Goal: Transaction & Acquisition: Download file/media

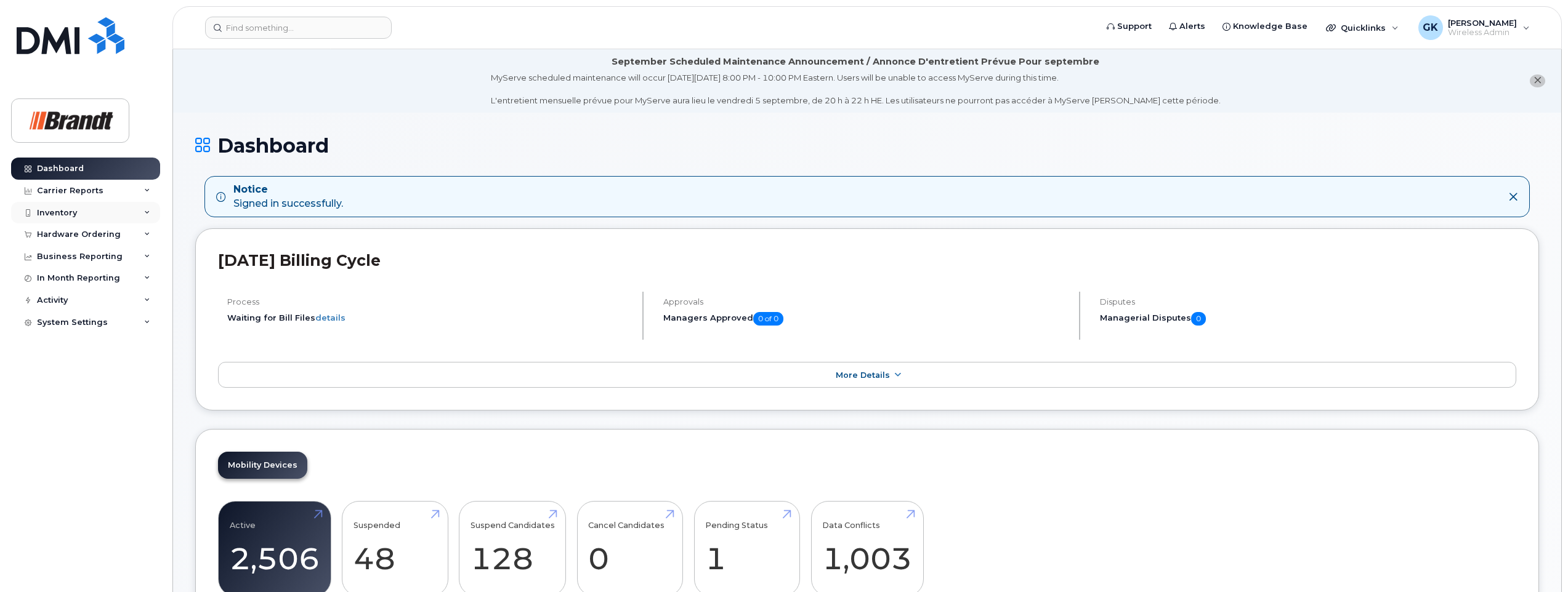
click at [59, 211] on div "Inventory" at bounding box center [57, 212] width 40 height 10
click at [94, 375] on div "Business Reporting" at bounding box center [80, 373] width 86 height 10
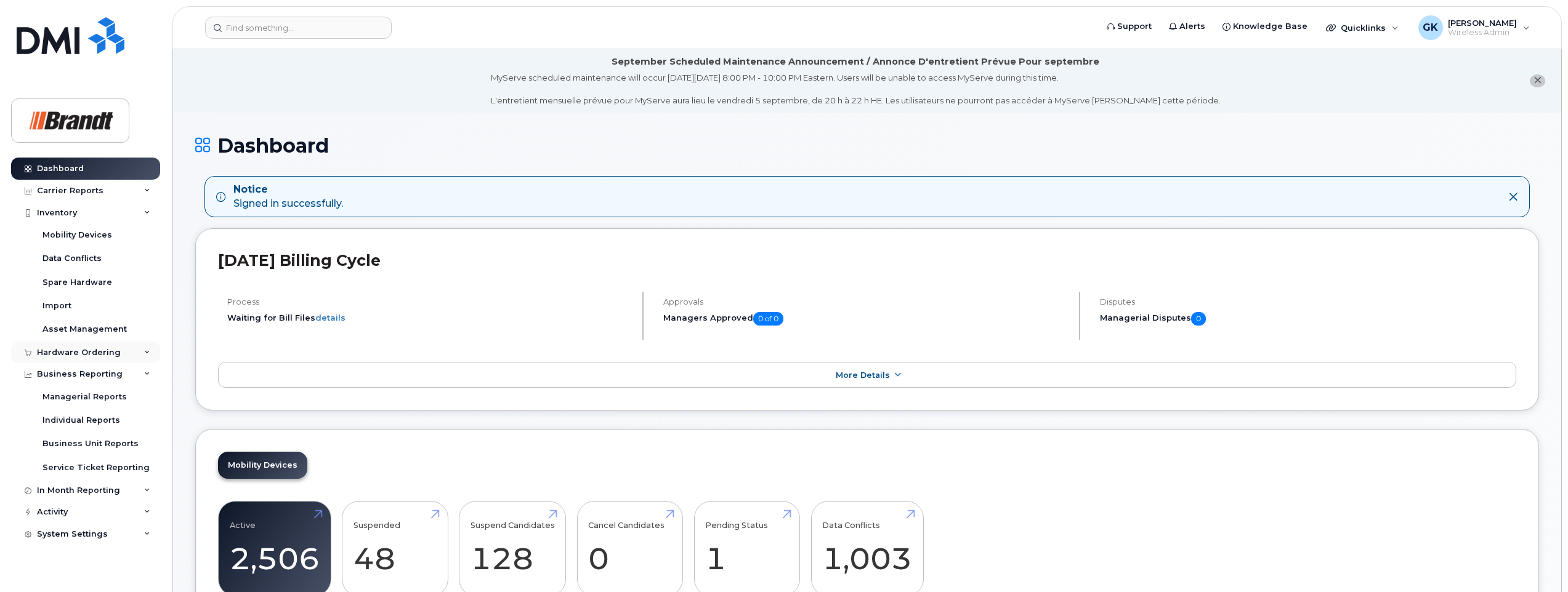
click at [148, 349] on div "Hardware Ordering" at bounding box center [86, 352] width 149 height 22
click at [144, 211] on icon at bounding box center [147, 212] width 6 height 6
click at [147, 233] on icon at bounding box center [147, 234] width 6 height 6
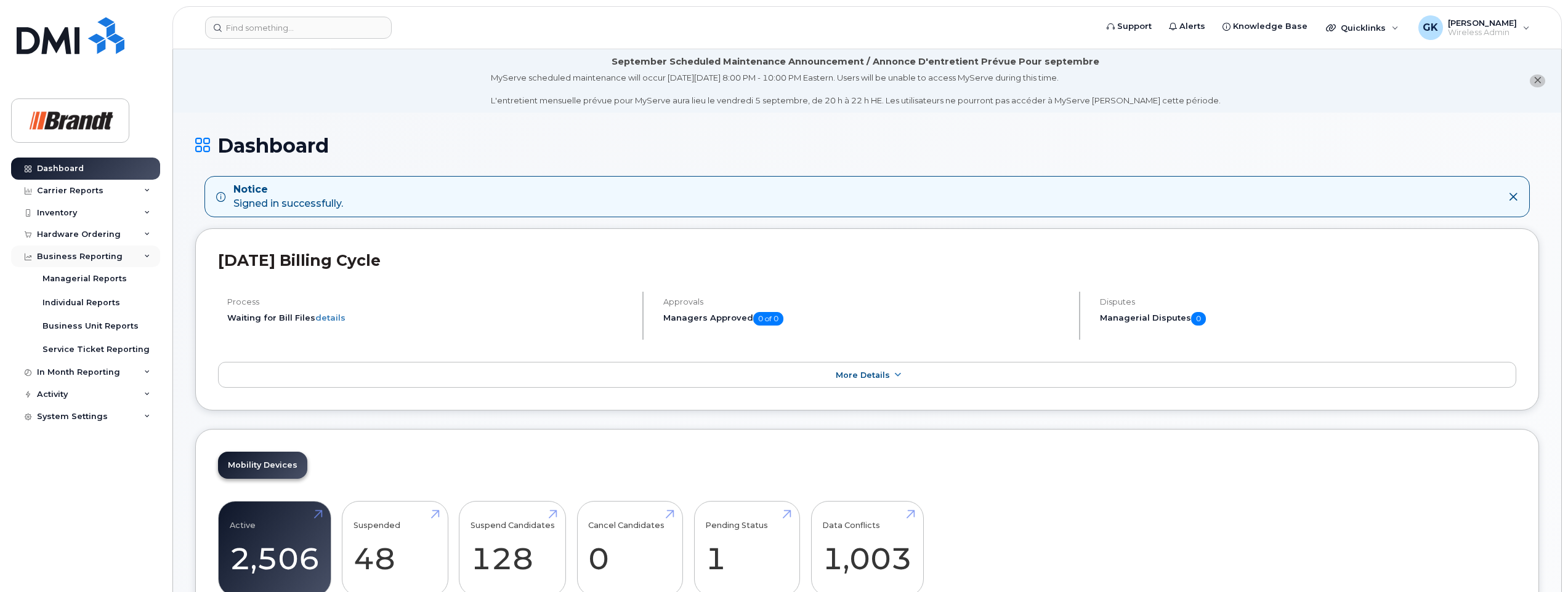
click at [144, 256] on icon at bounding box center [147, 257] width 6 height 6
click at [149, 299] on icon at bounding box center [147, 300] width 6 height 6
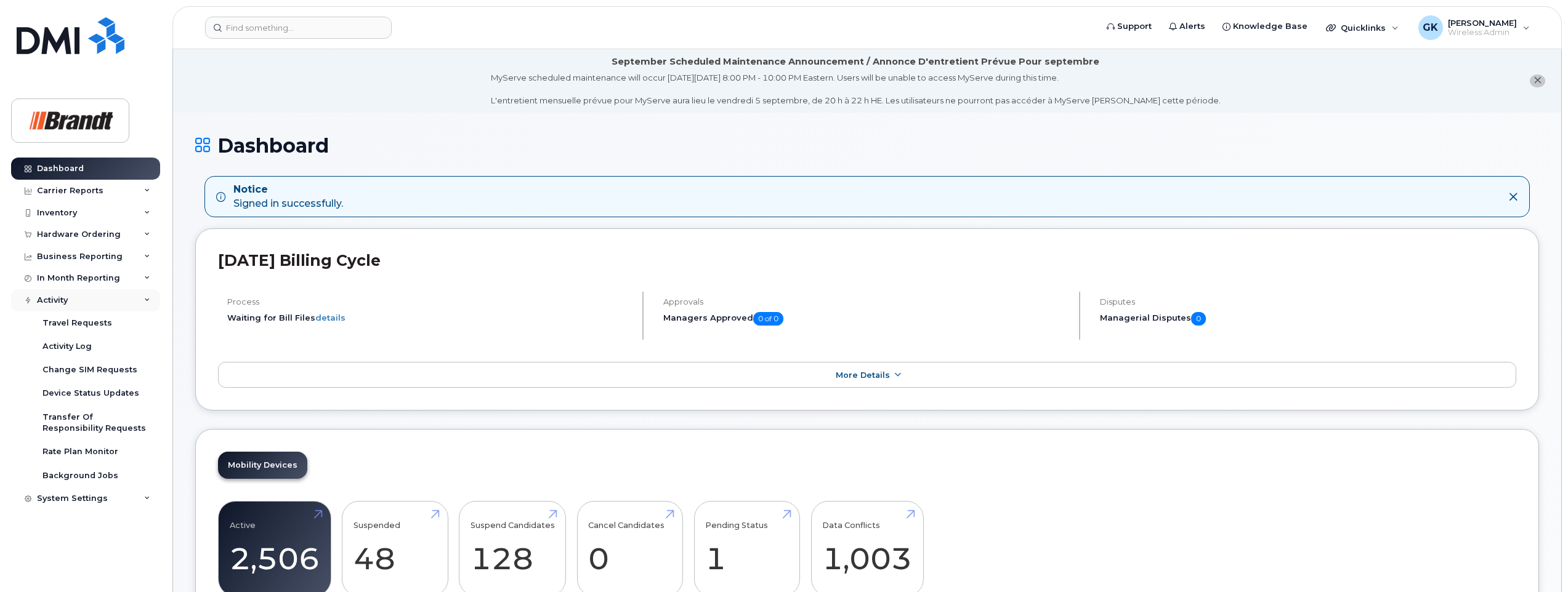
click at [143, 301] on div "Activity" at bounding box center [86, 300] width 149 height 22
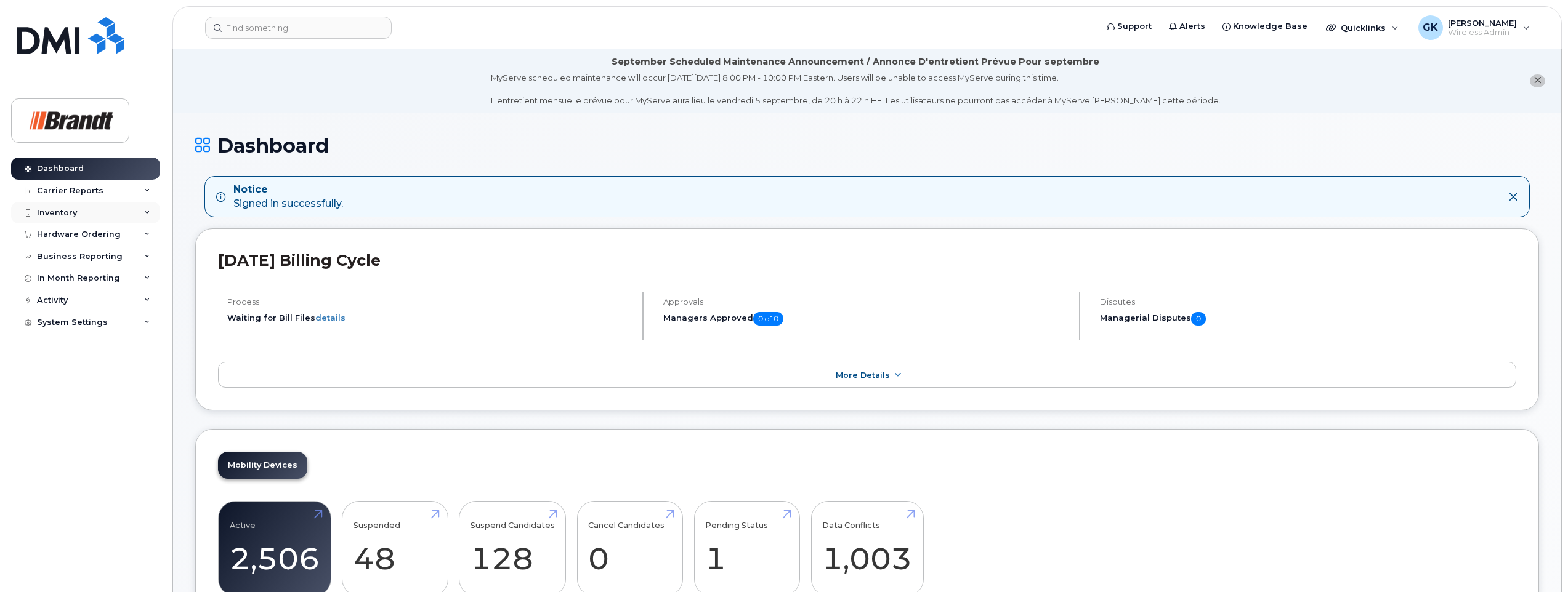
click at [143, 213] on div "Inventory" at bounding box center [86, 212] width 149 height 22
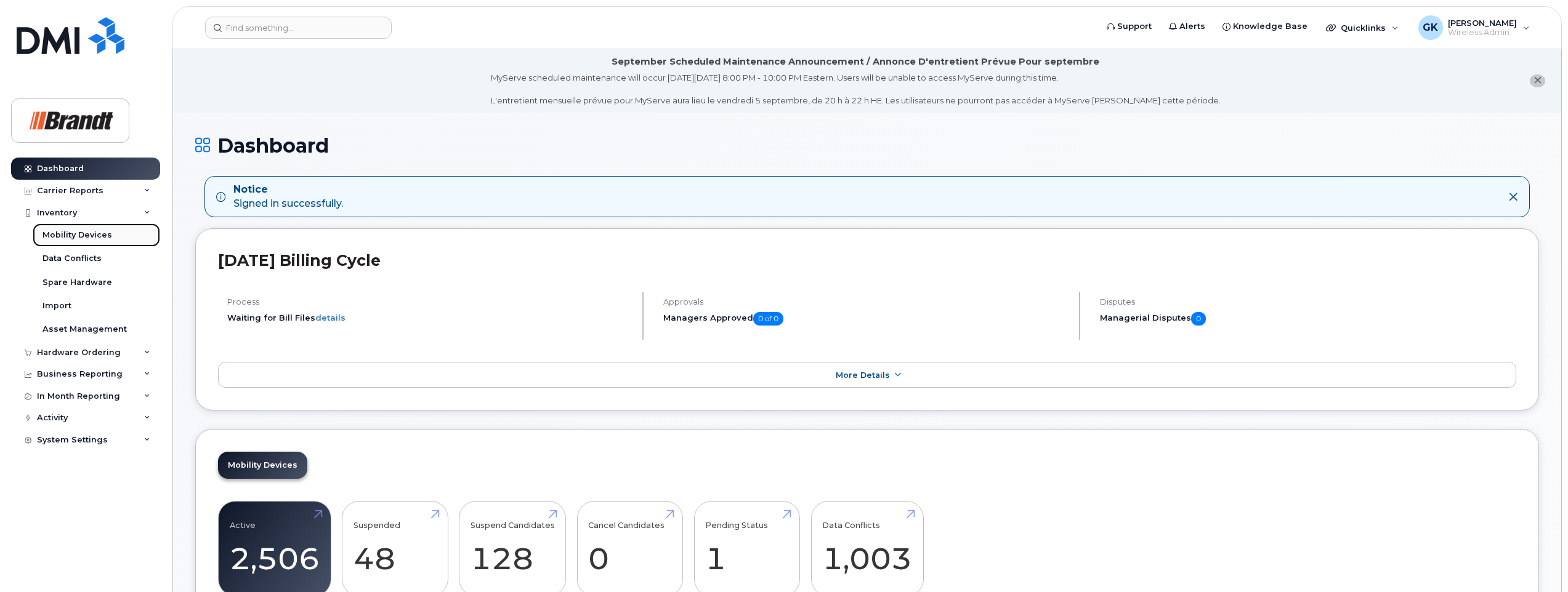
click at [92, 235] on div "Mobility Devices" at bounding box center [77, 234] width 70 height 12
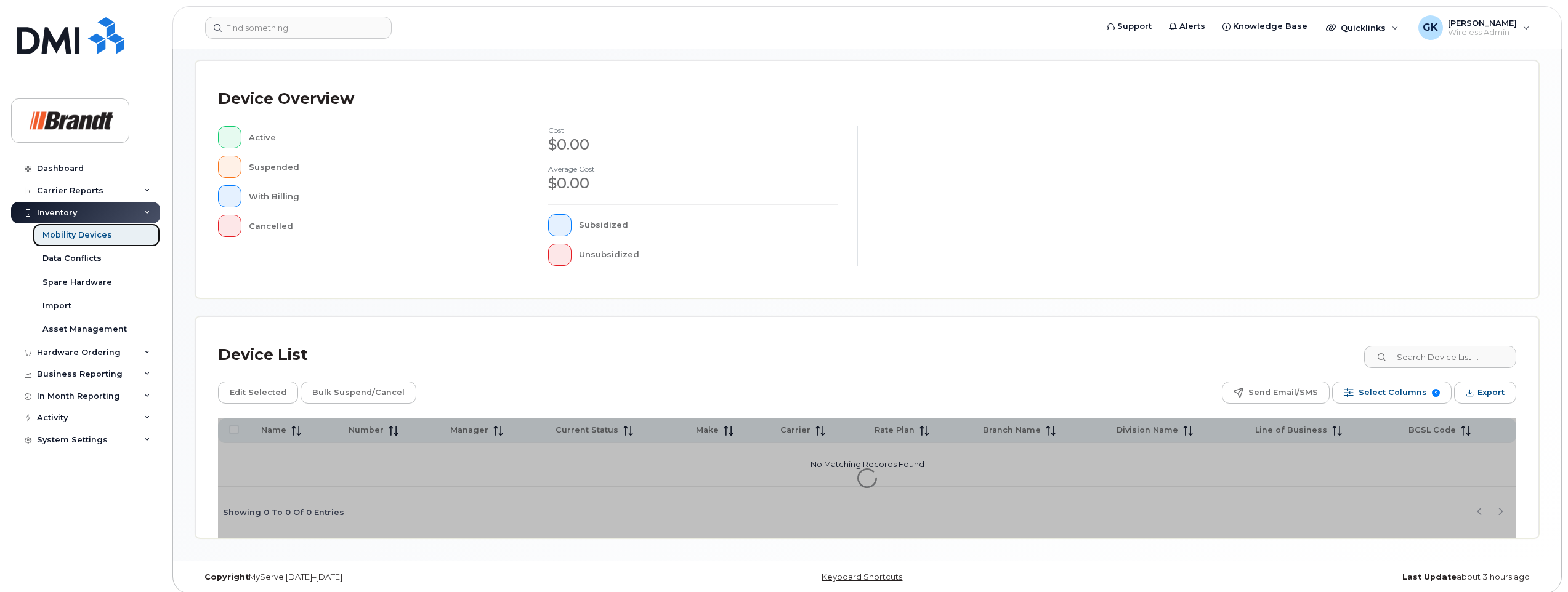
scroll to position [254, 0]
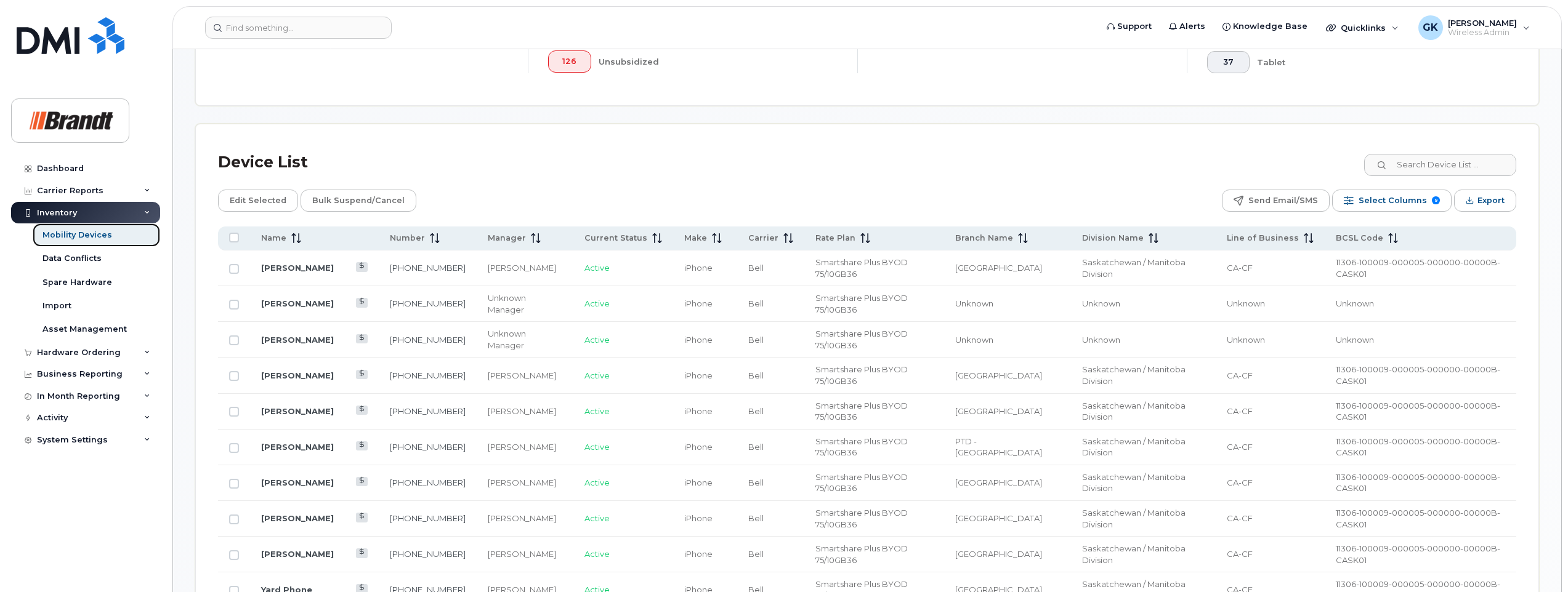
scroll to position [533, 0]
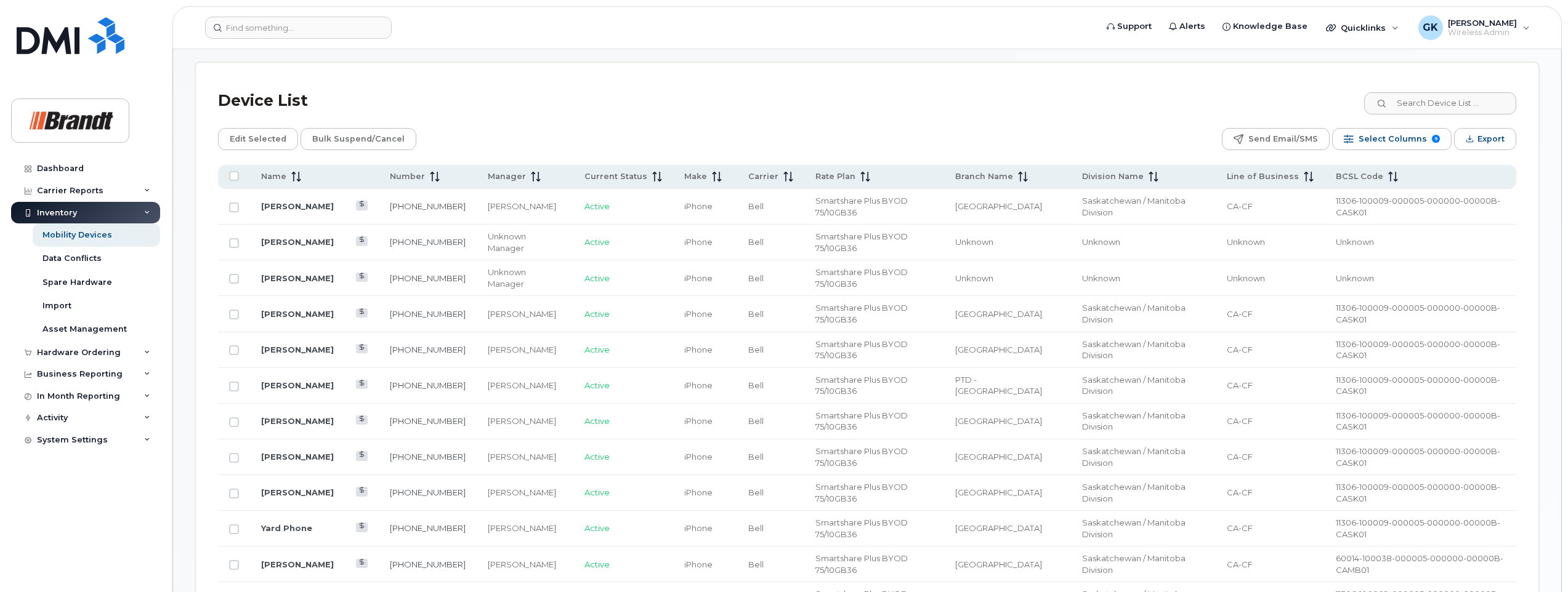
click at [151, 213] on div "Inventory" at bounding box center [86, 212] width 149 height 22
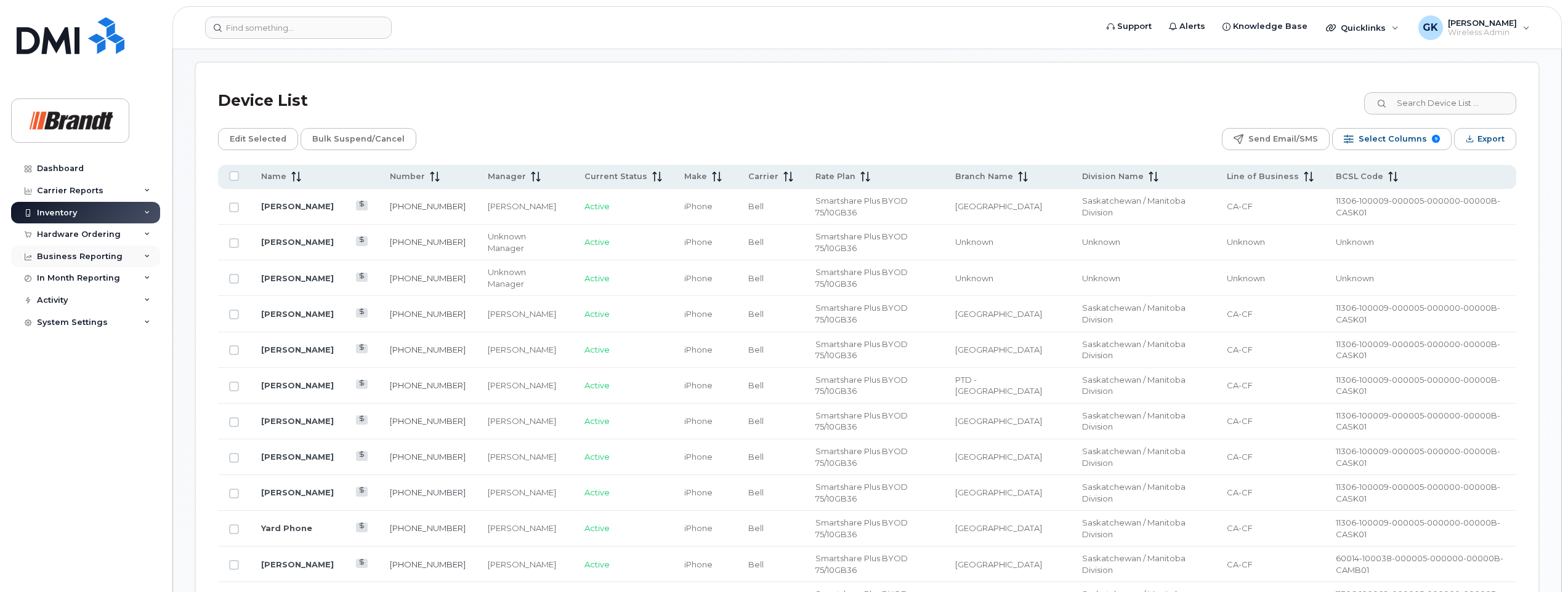
click at [147, 256] on icon at bounding box center [147, 257] width 6 height 6
click at [97, 276] on div "Managerial Reports" at bounding box center [84, 279] width 84 height 12
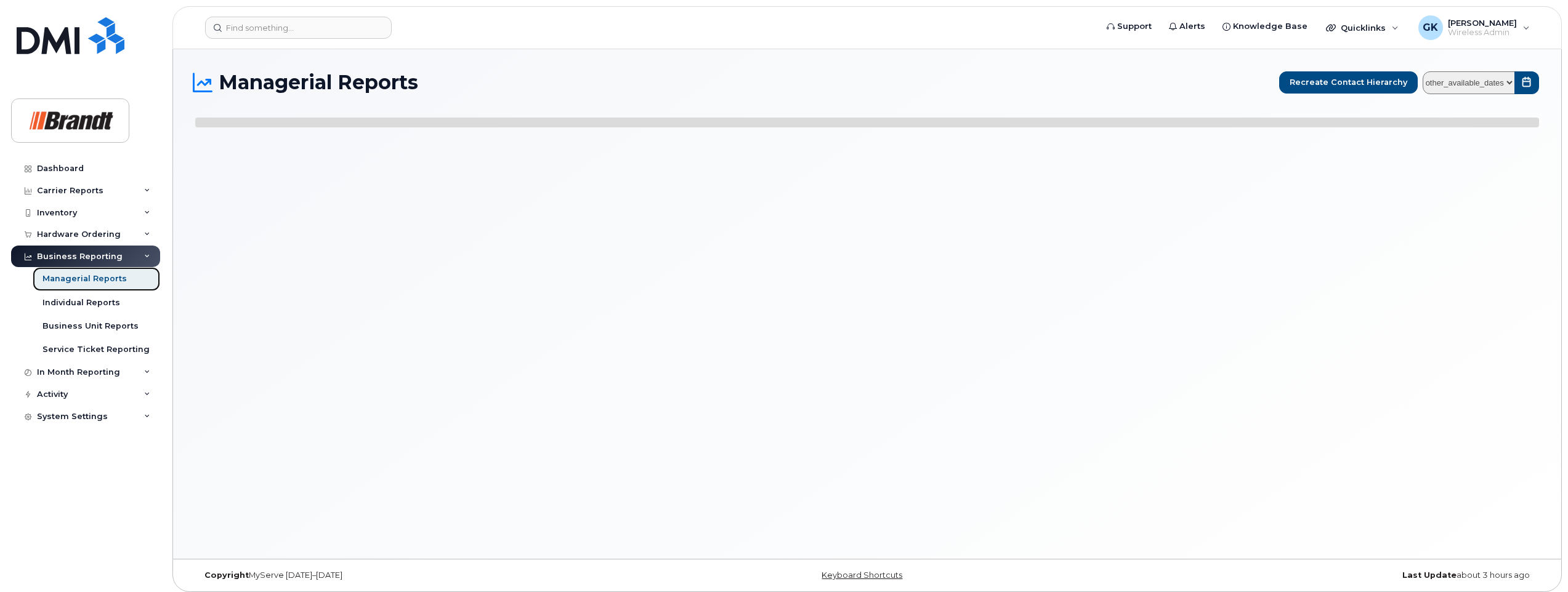
select select
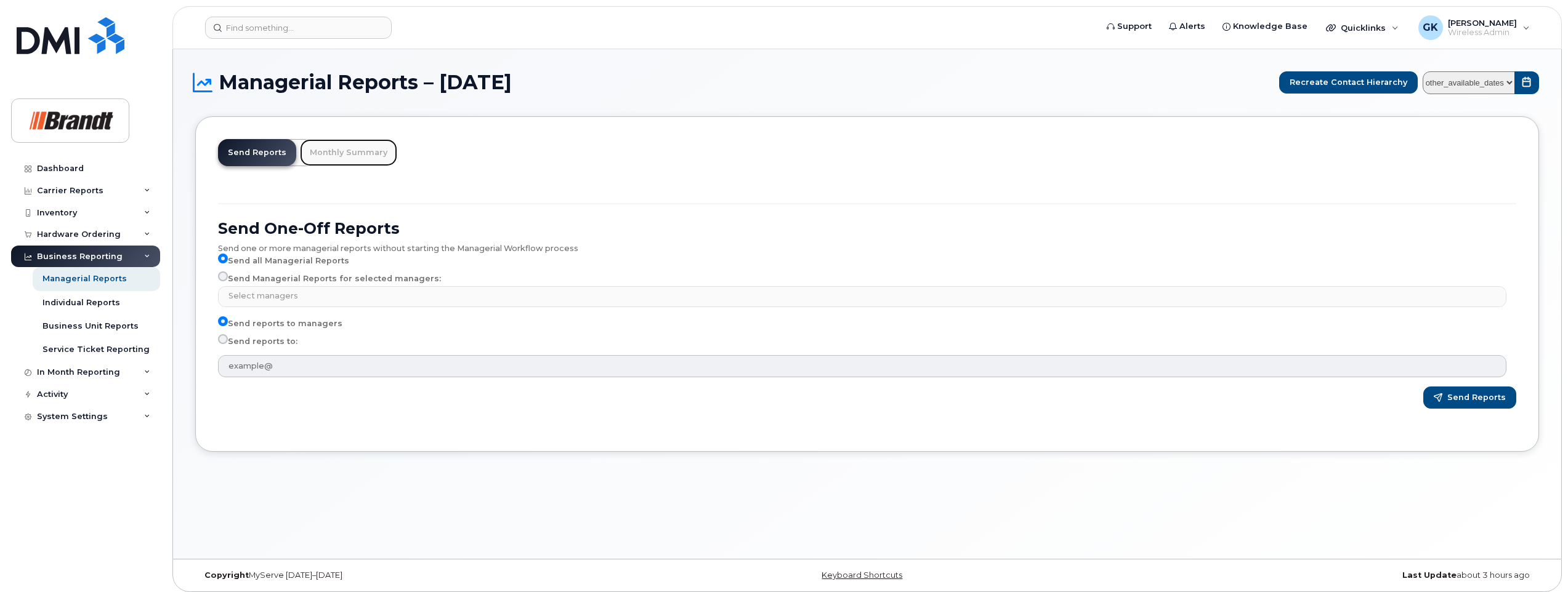
click at [353, 153] on link "Monthly Summary" at bounding box center [349, 152] width 97 height 27
click at [353, 151] on link "Monthly Summary" at bounding box center [349, 152] width 97 height 27
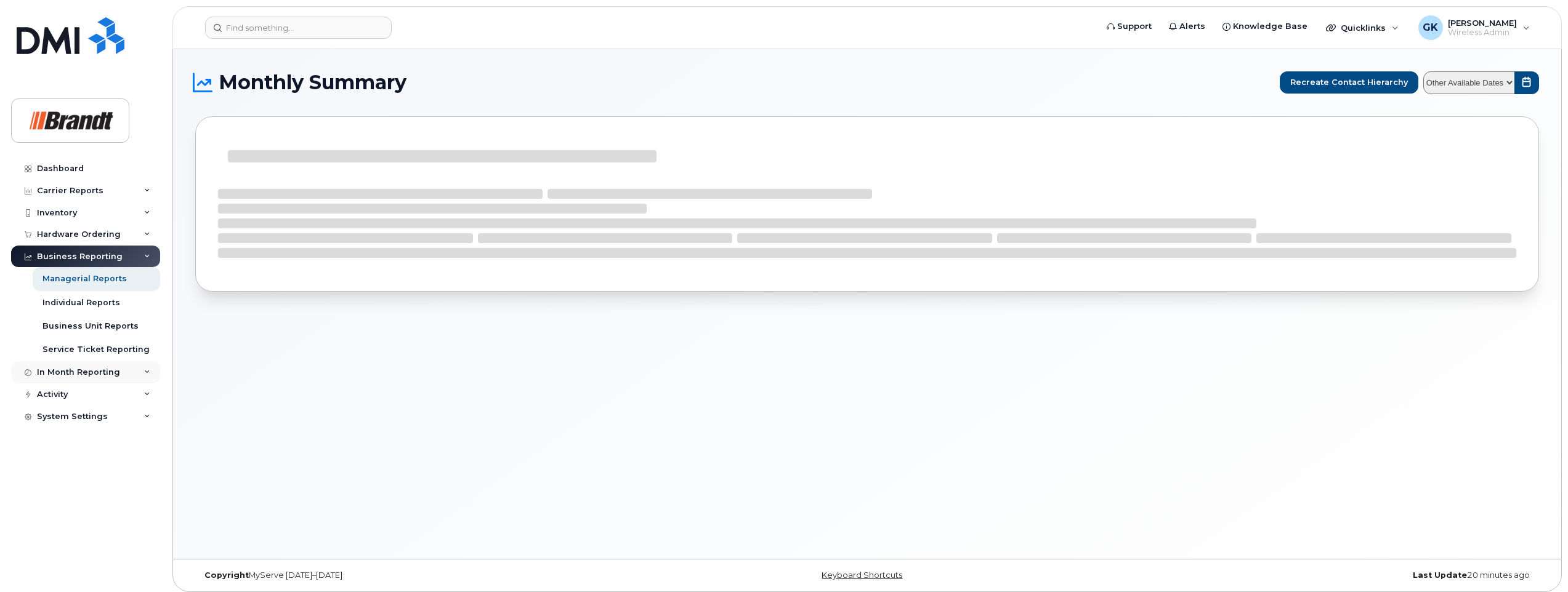
select select
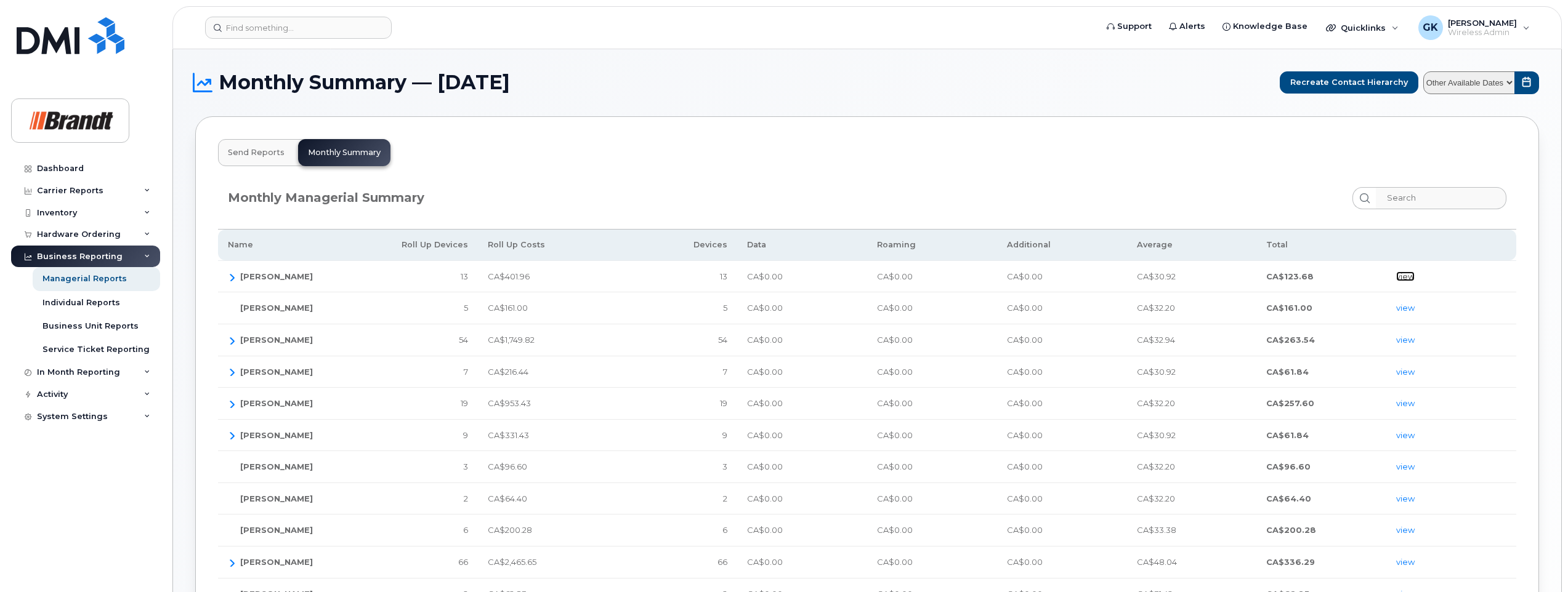
click at [1402, 274] on link "view" at bounding box center [1405, 276] width 19 height 10
click at [150, 373] on icon at bounding box center [147, 372] width 6 height 6
click at [148, 373] on icon at bounding box center [147, 372] width 6 height 6
click at [151, 254] on div "Business Reporting" at bounding box center [86, 257] width 149 height 22
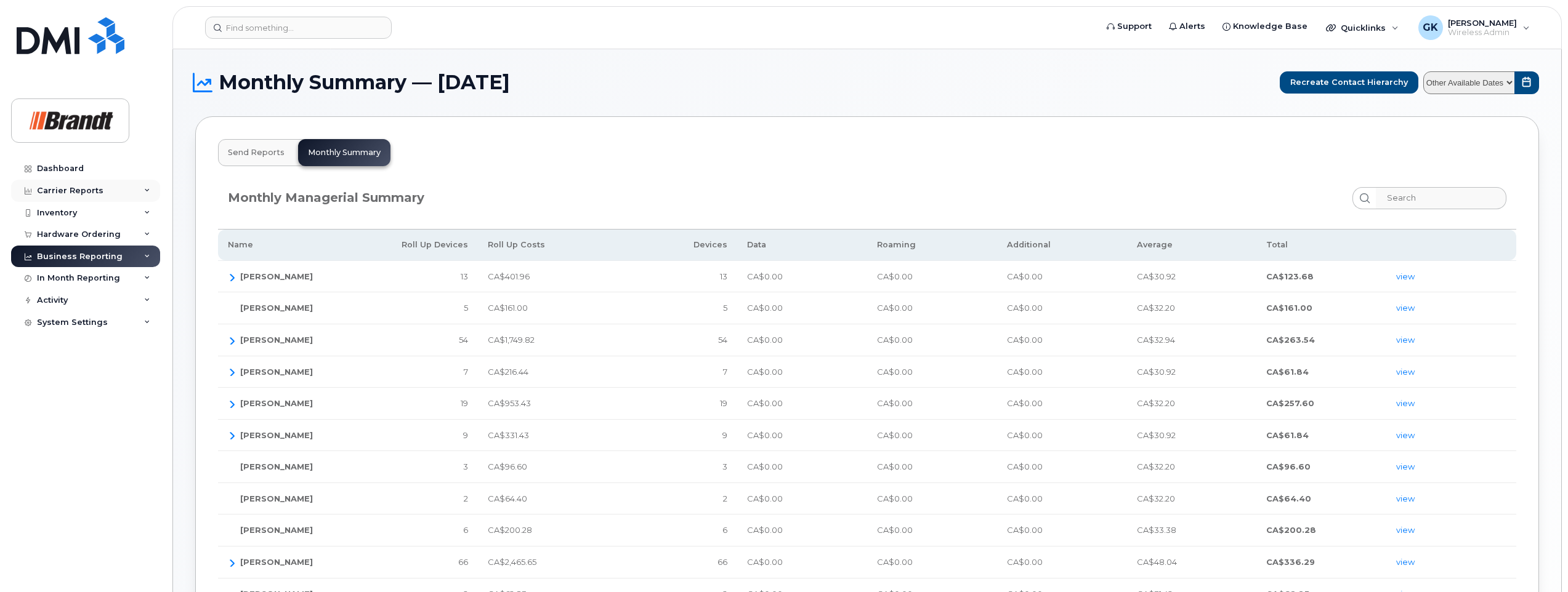
click at [146, 189] on icon at bounding box center [147, 190] width 6 height 6
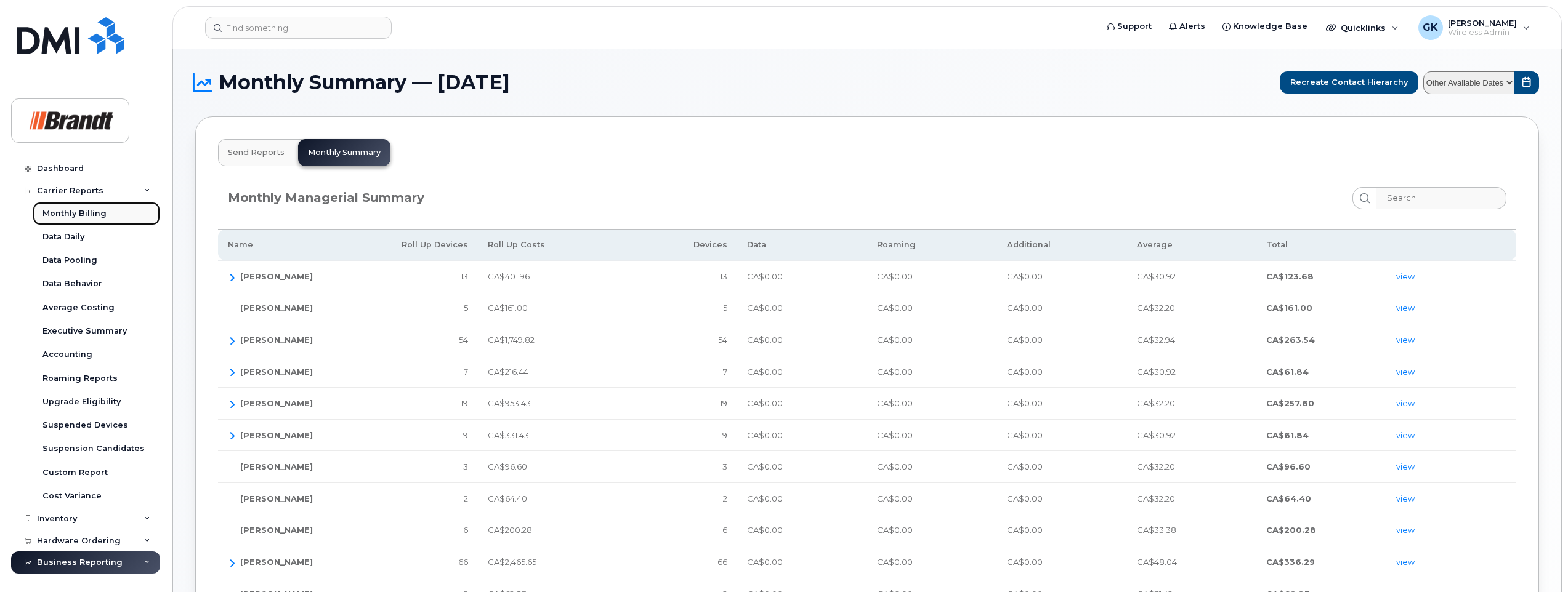
click at [97, 211] on div "Monthly Billing" at bounding box center [74, 213] width 64 height 12
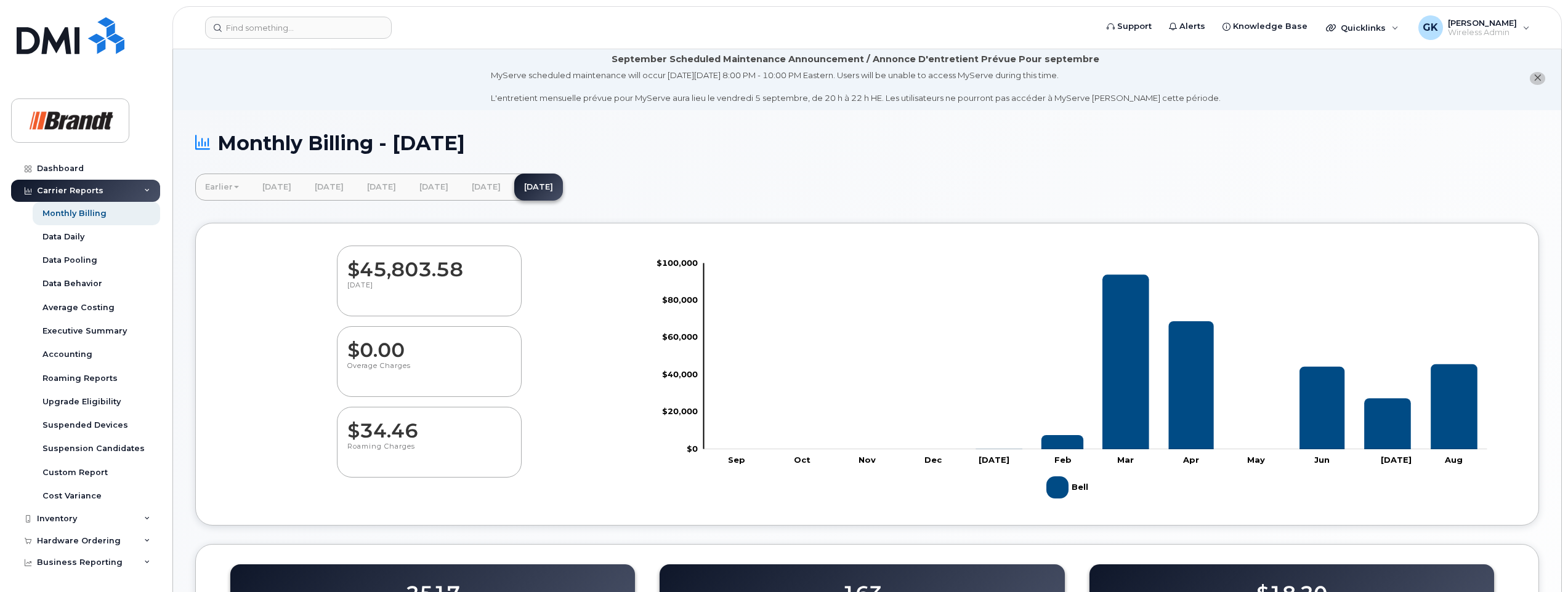
scroll to position [434, 0]
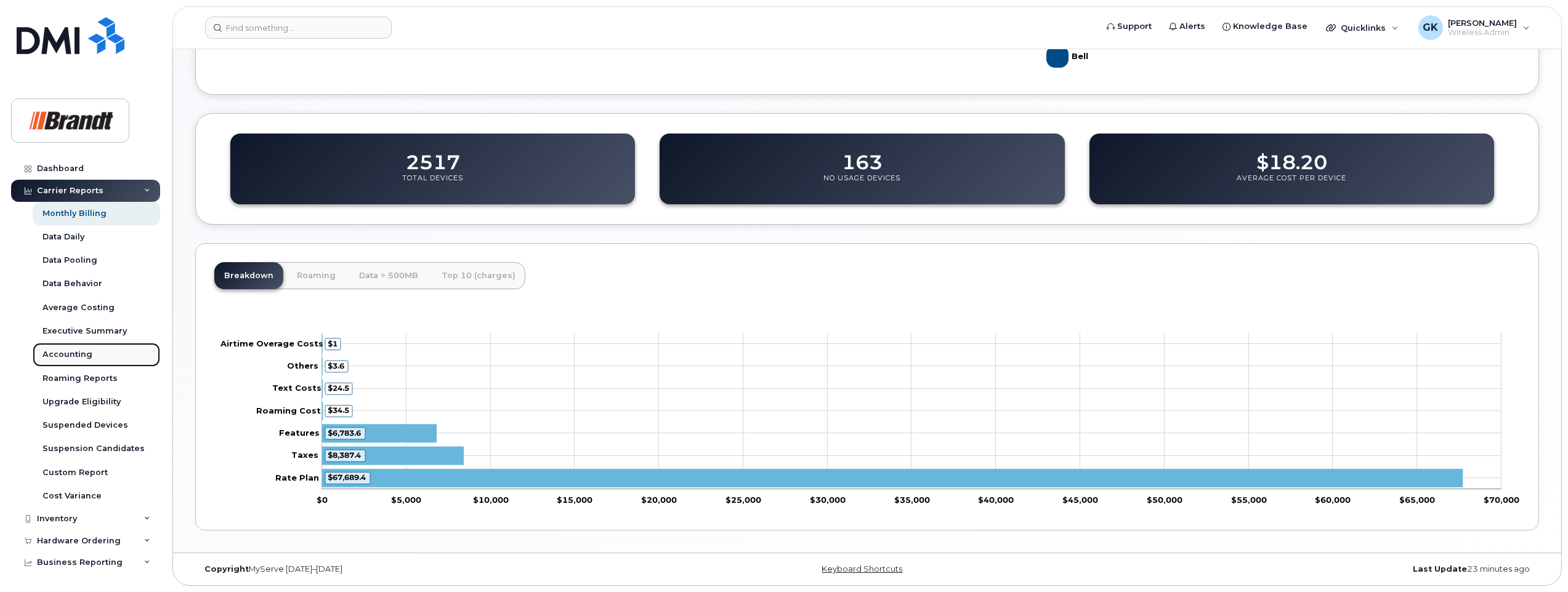
click at [72, 350] on div "Accounting" at bounding box center [67, 354] width 50 height 12
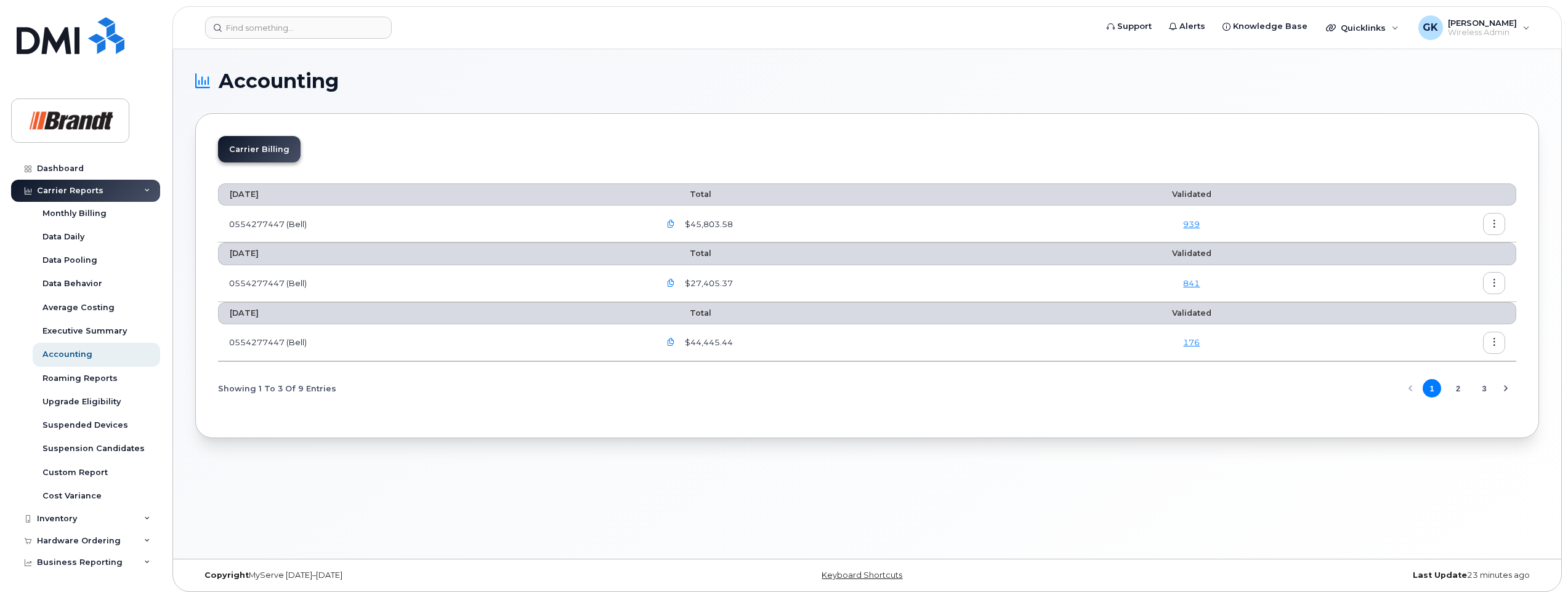
click at [1492, 224] on icon "button" at bounding box center [1494, 224] width 8 height 8
click at [1435, 252] on span "Details" at bounding box center [1431, 250] width 34 height 12
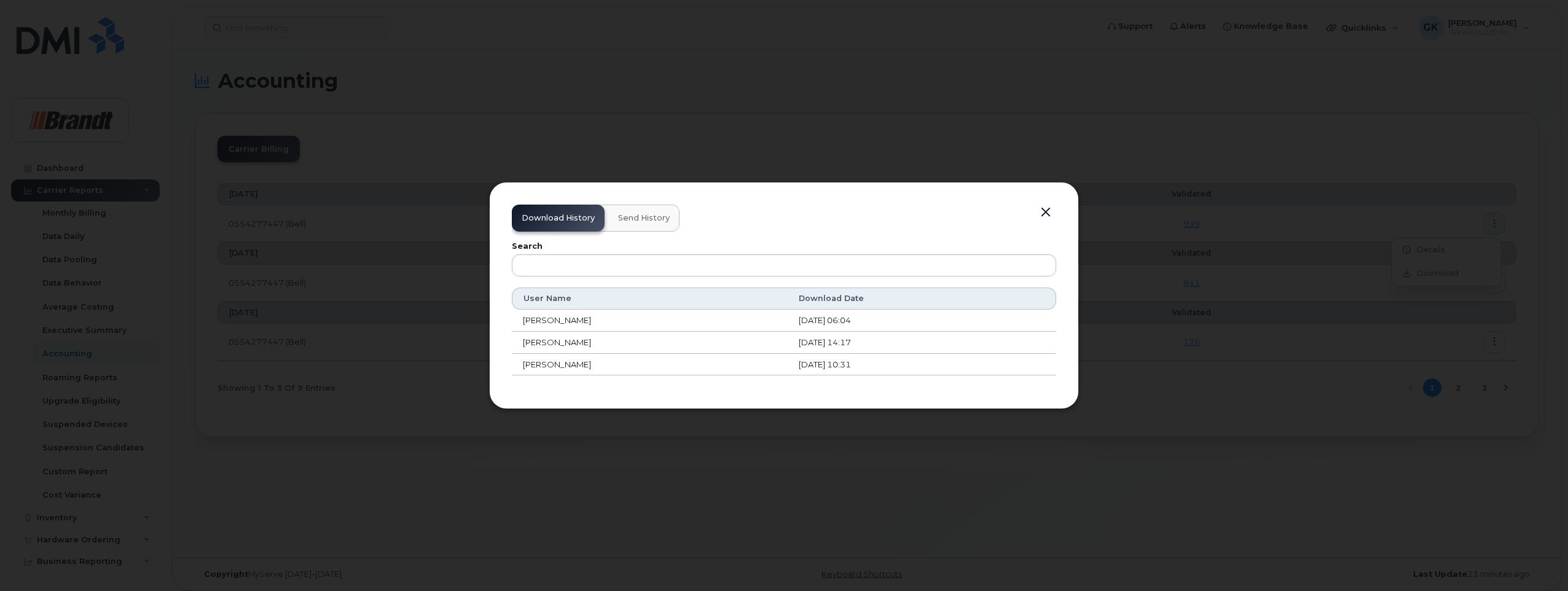
click at [1045, 212] on button "button" at bounding box center [1045, 212] width 19 height 17
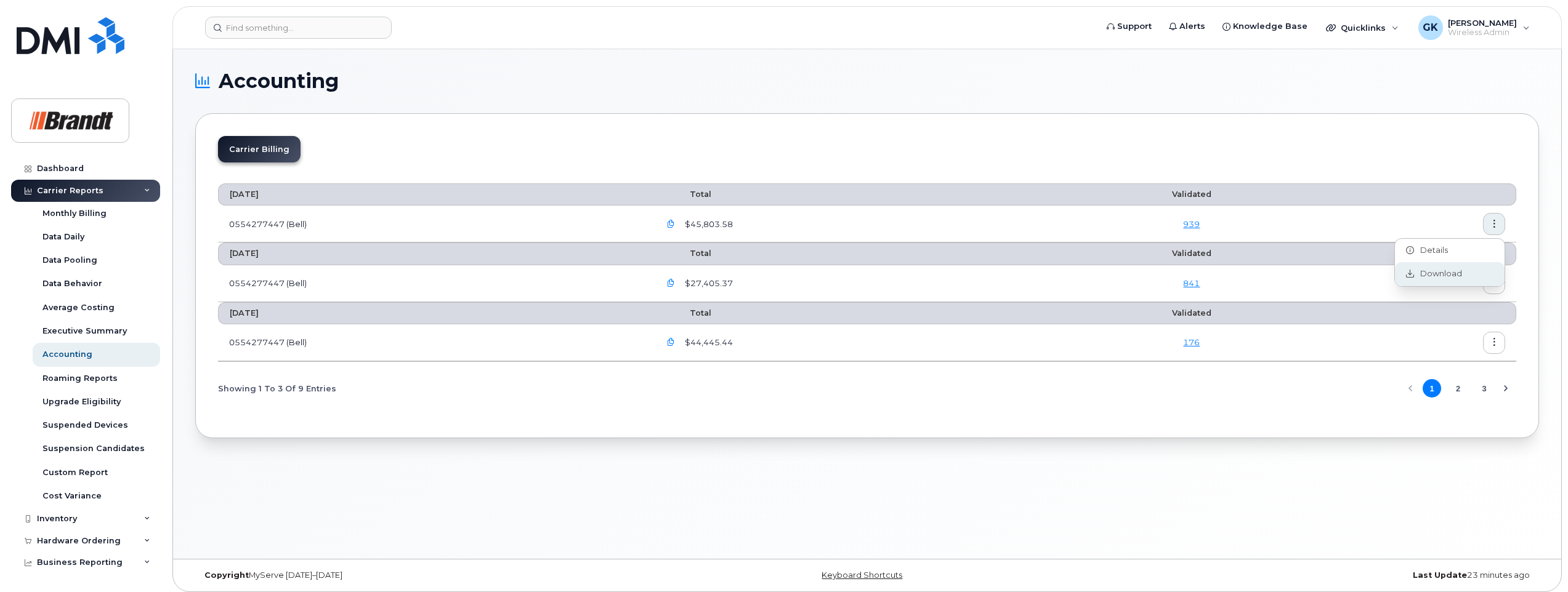
click at [1446, 272] on span "Download" at bounding box center [1438, 273] width 48 height 12
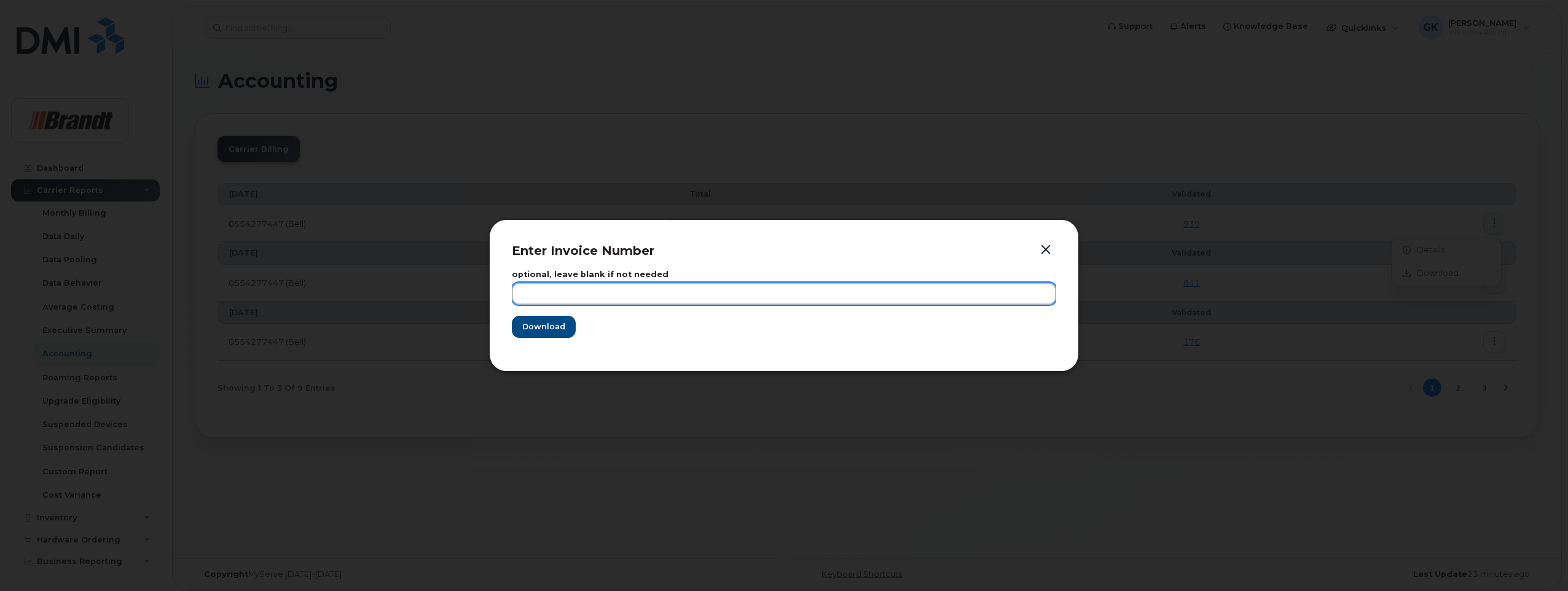
click at [708, 288] on input "text" at bounding box center [784, 293] width 544 height 22
type input "August"
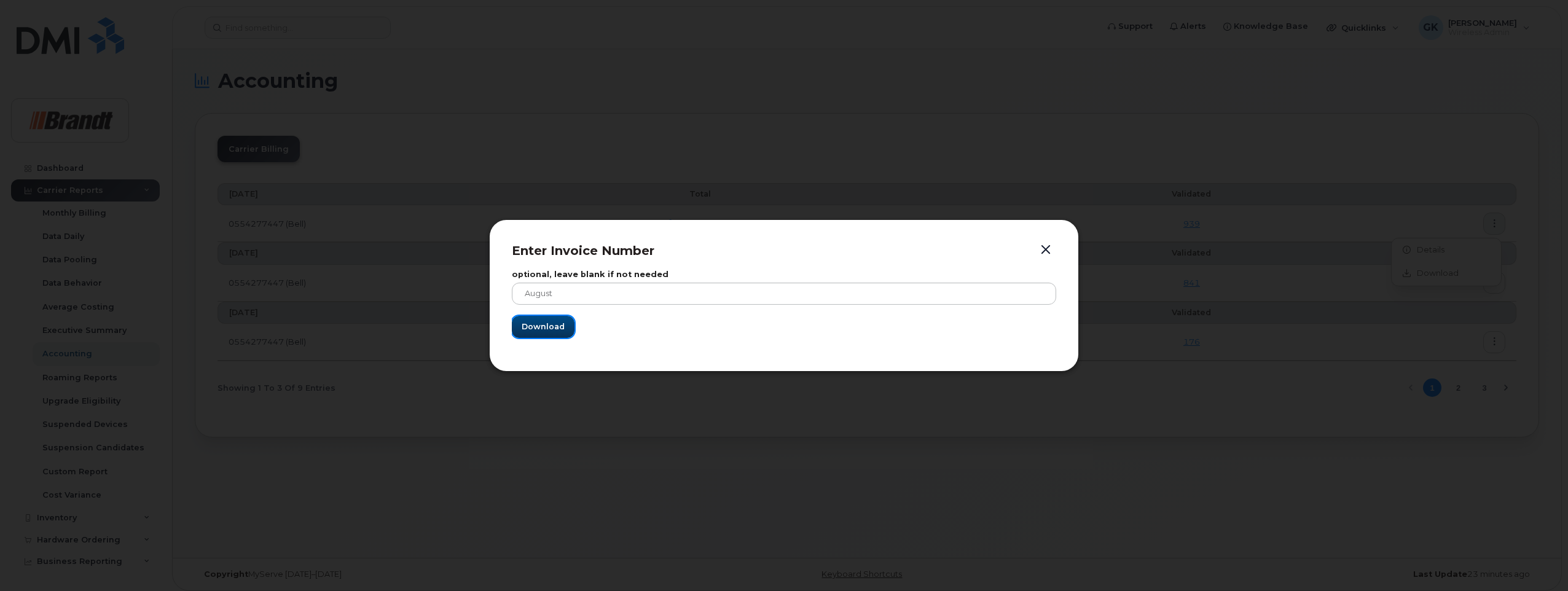
click at [547, 330] on span "Download" at bounding box center [543, 326] width 43 height 11
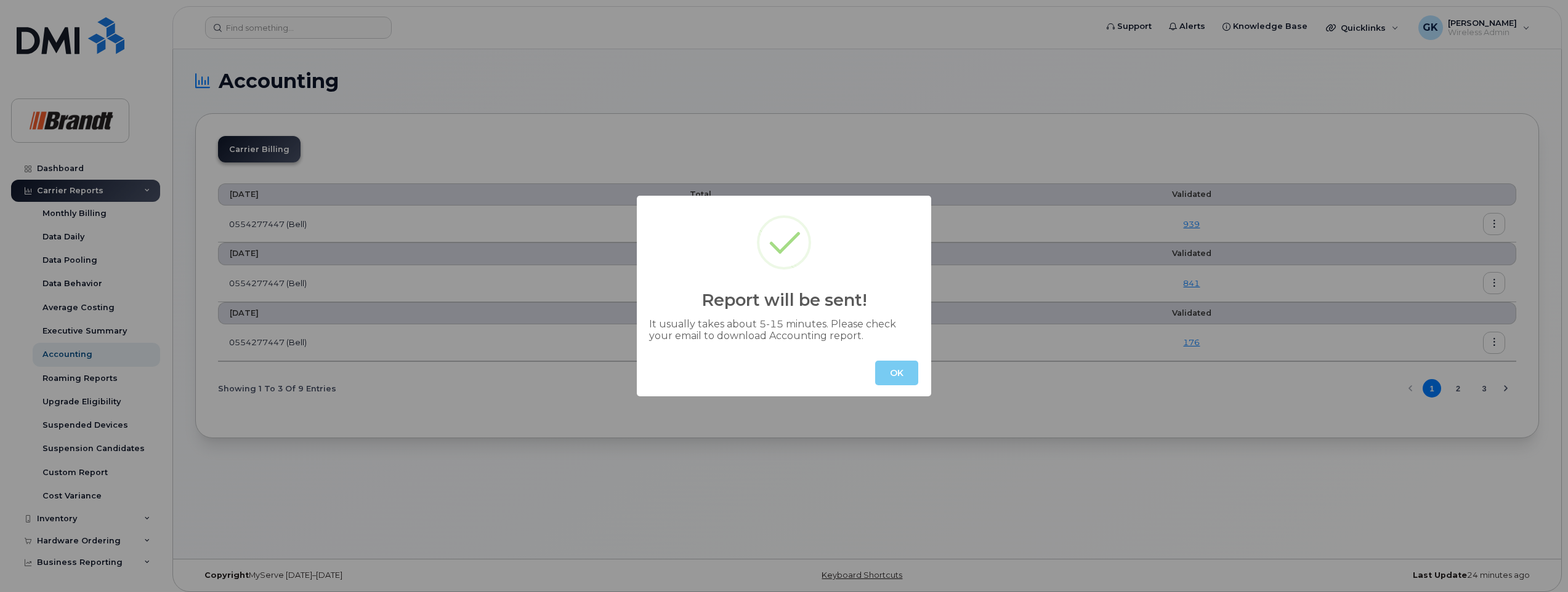
click at [904, 376] on button "OK" at bounding box center [896, 373] width 43 height 25
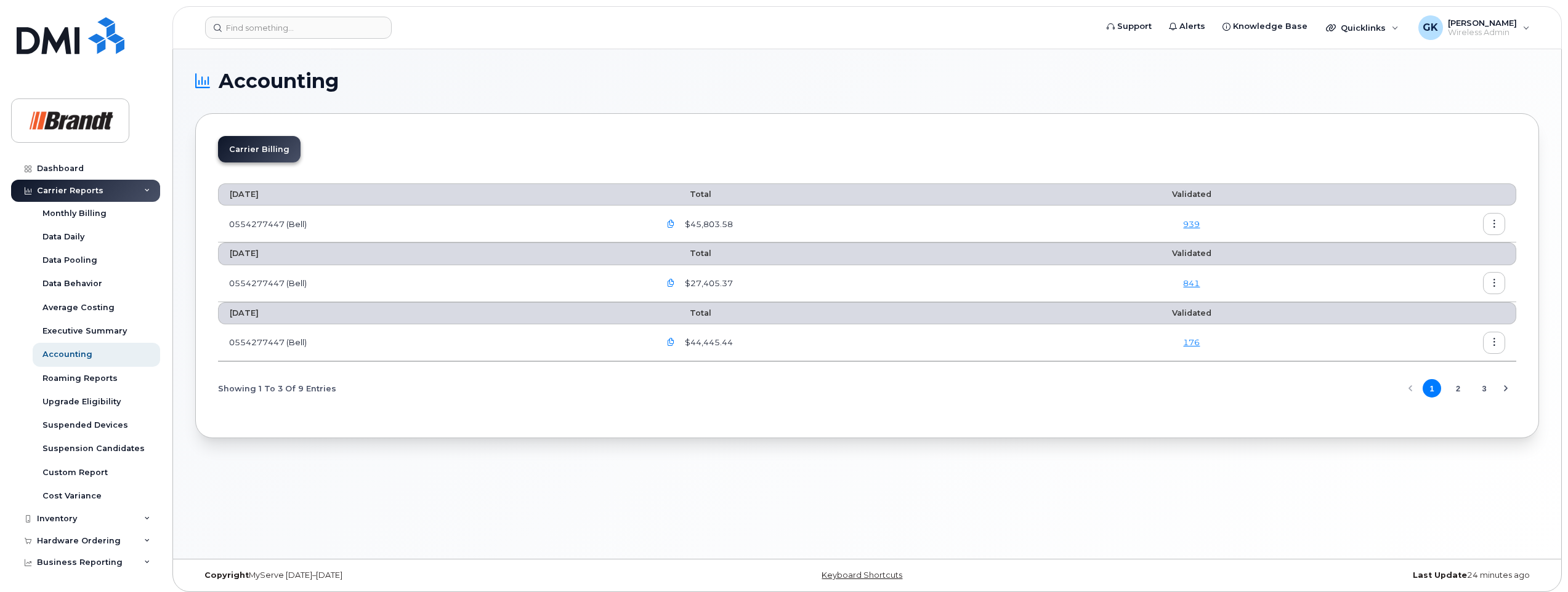
click at [675, 222] on icon "button" at bounding box center [670, 224] width 8 height 8
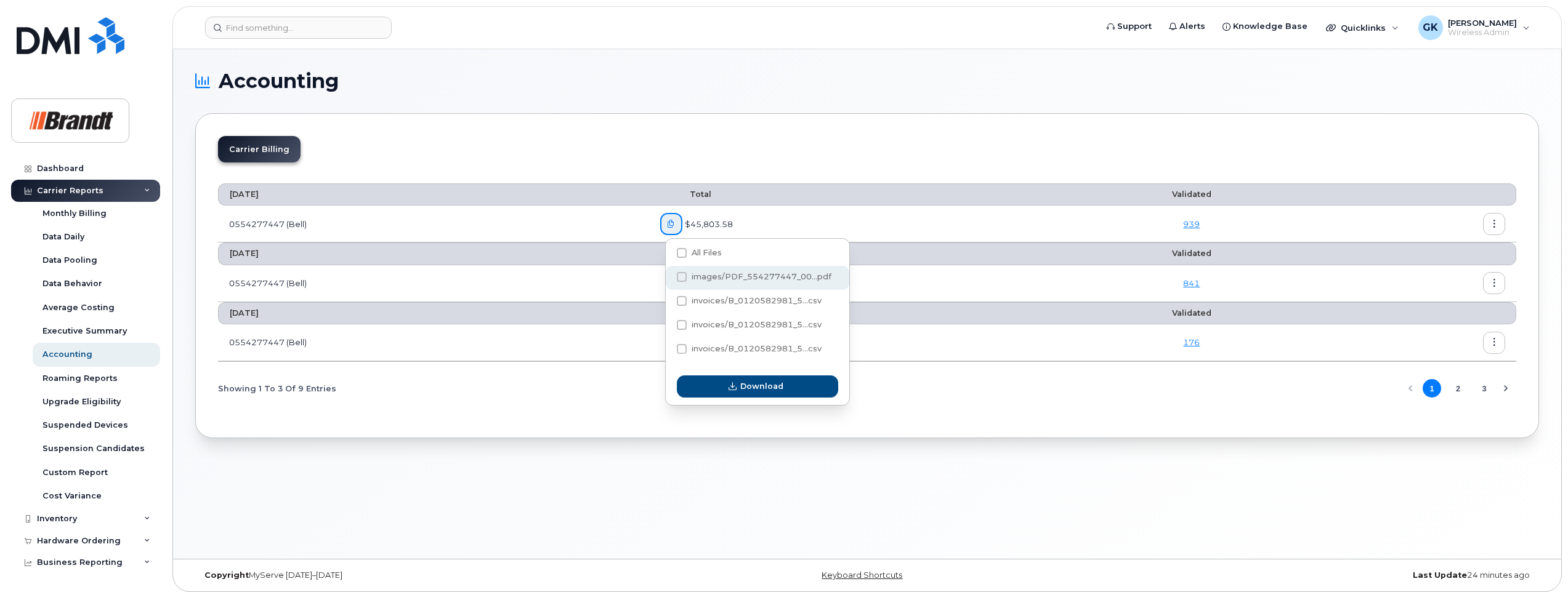
click at [715, 276] on span "images/PDF_554277447_00...pdf" at bounding box center [761, 276] width 140 height 9
click at [668, 276] on input "images/PDF_554277447_00...pdf" at bounding box center [665, 277] width 6 height 6
checkbox input "true"
click at [757, 381] on span "Download" at bounding box center [761, 386] width 43 height 12
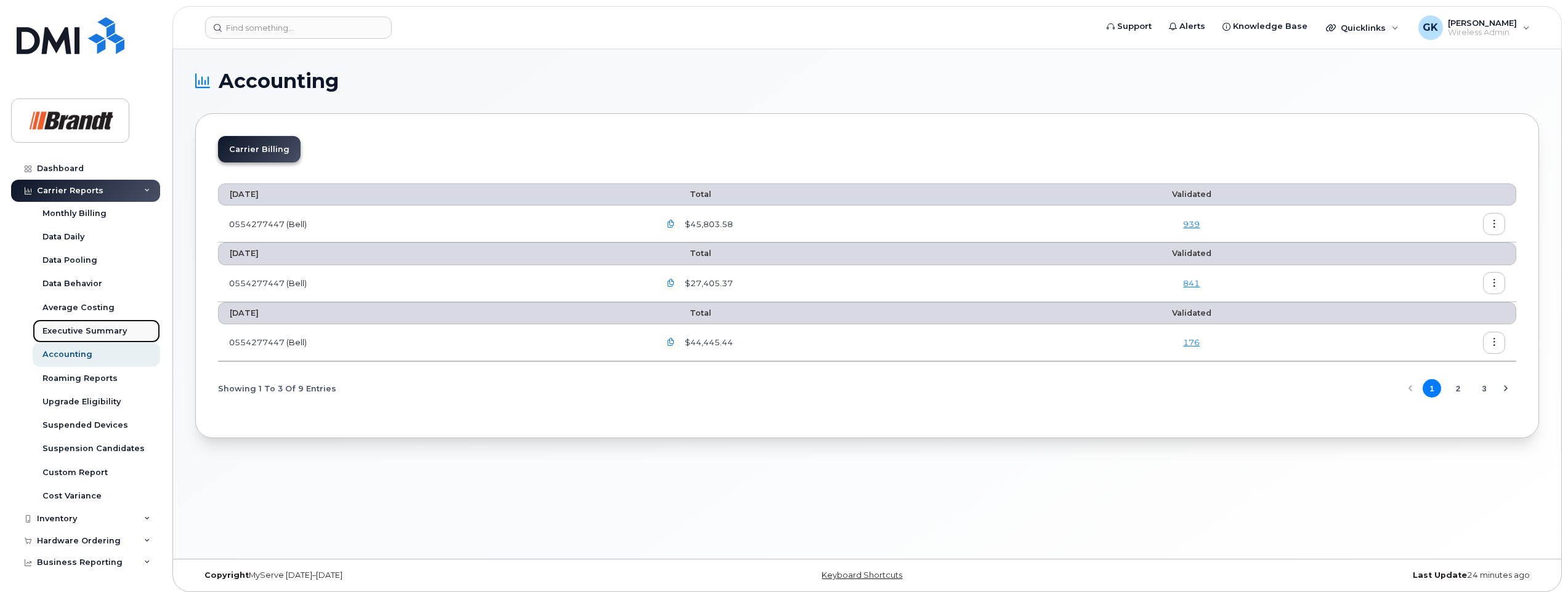
click at [68, 328] on div "Executive Summary" at bounding box center [84, 331] width 84 height 12
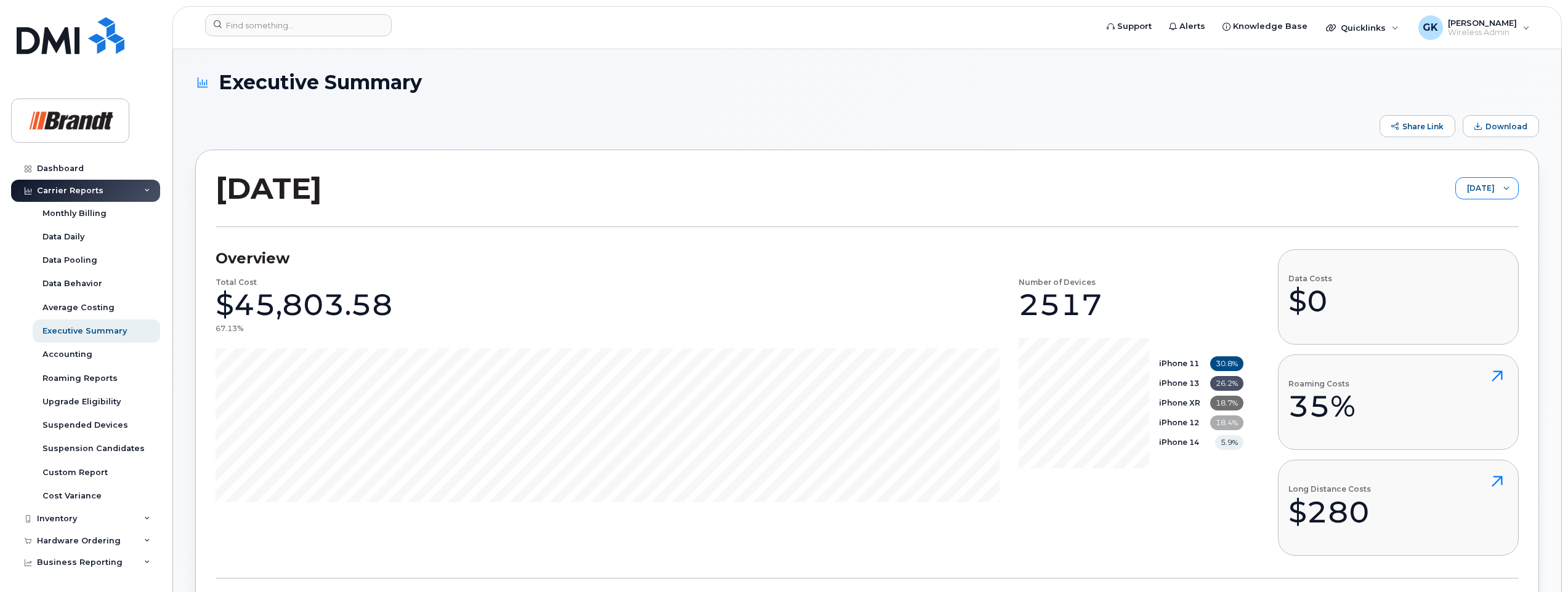
click at [1504, 189] on icon at bounding box center [1506, 188] width 6 height 6
click at [1498, 125] on span "Download" at bounding box center [1506, 127] width 42 height 9
